Goal: Download file/media

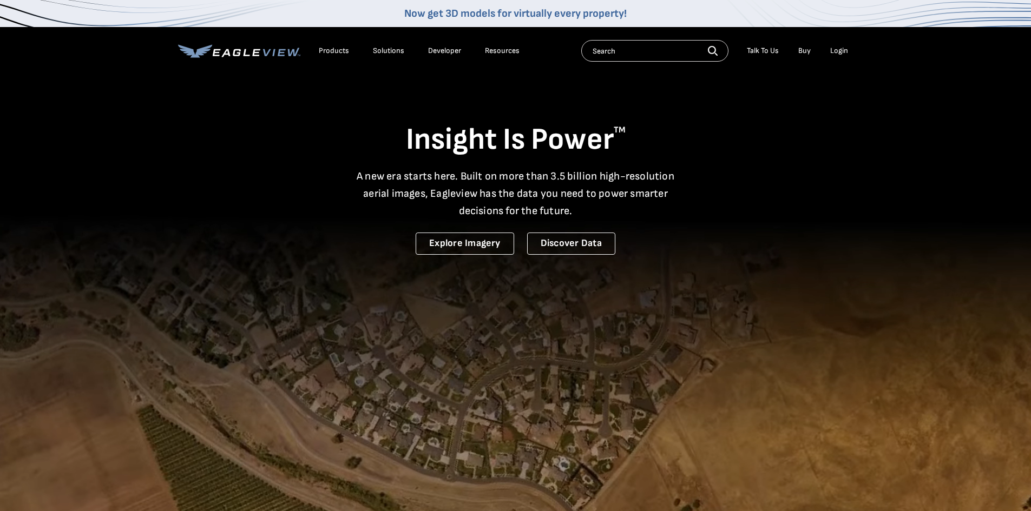
click at [836, 48] on div "Login" at bounding box center [839, 51] width 18 height 10
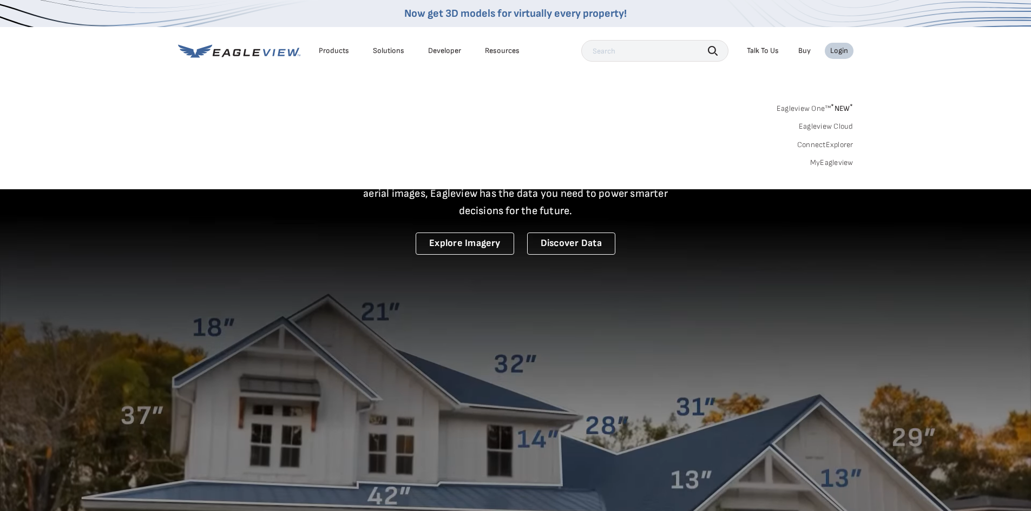
click at [819, 165] on link "MyEagleview" at bounding box center [831, 163] width 43 height 10
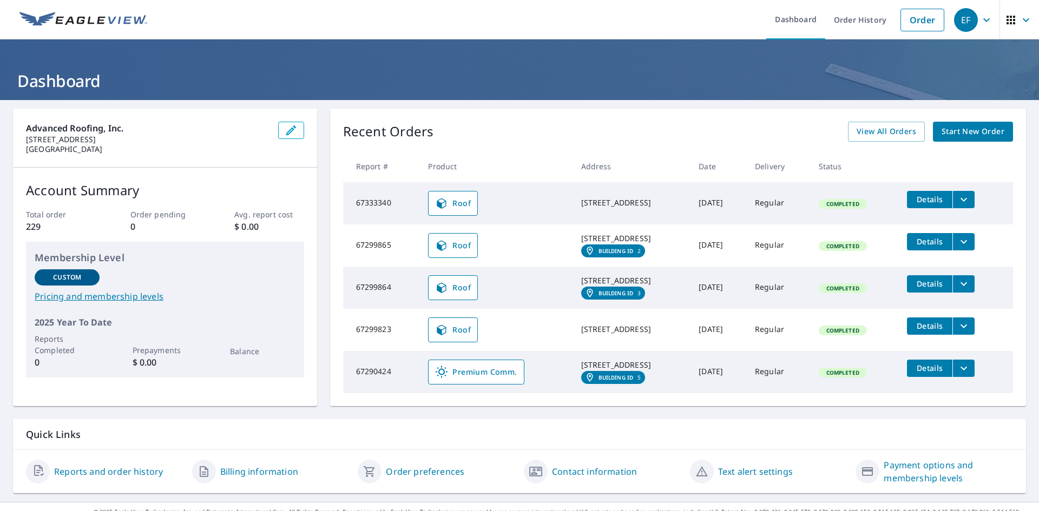
click at [969, 197] on icon "filesDropdownBtn-67333340" at bounding box center [963, 199] width 13 height 13
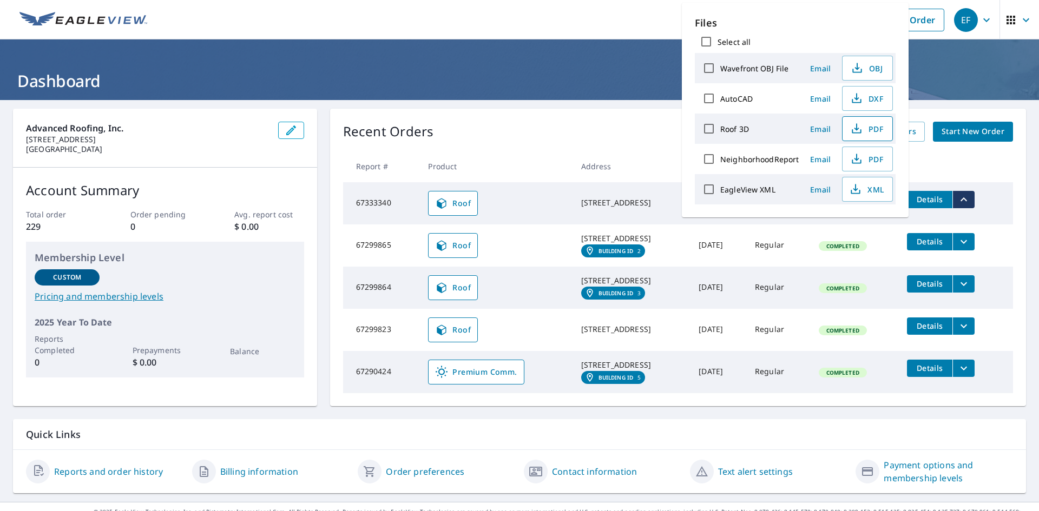
click at [858, 128] on icon "button" at bounding box center [856, 128] width 13 height 13
